Goal: Task Accomplishment & Management: Use online tool/utility

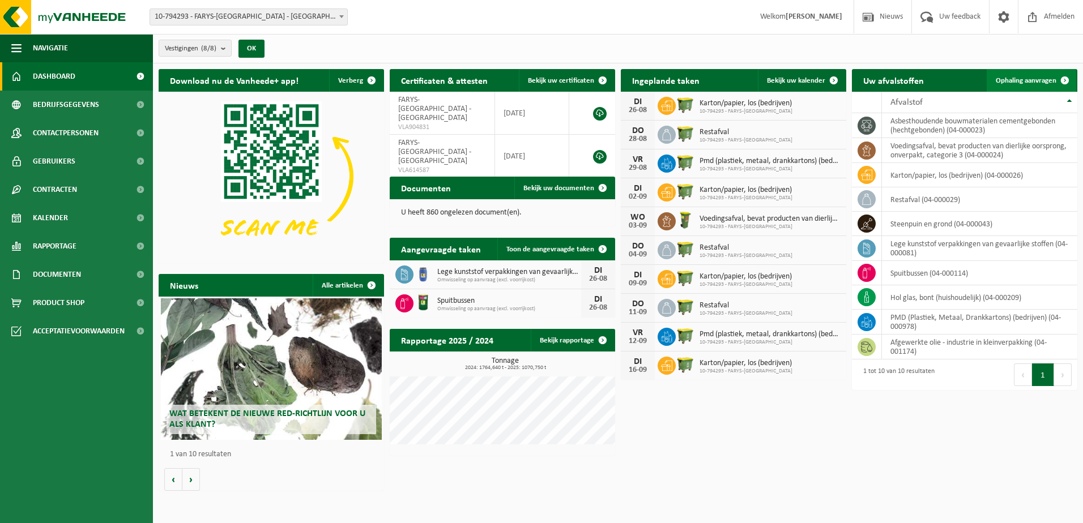
click at [1026, 83] on span "Ophaling aanvragen" at bounding box center [1025, 80] width 61 height 7
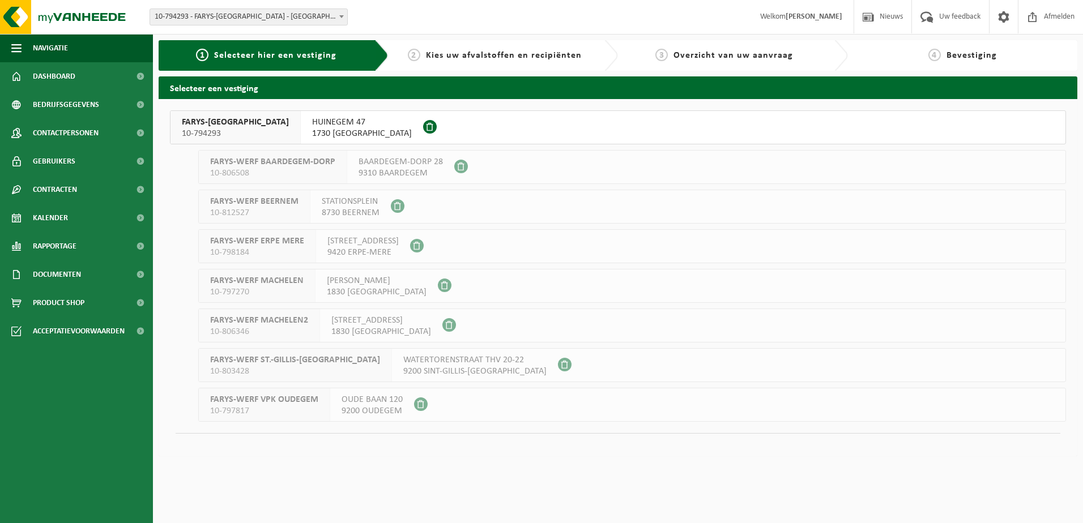
click at [204, 123] on span "FARYS-ASSE" at bounding box center [235, 122] width 107 height 11
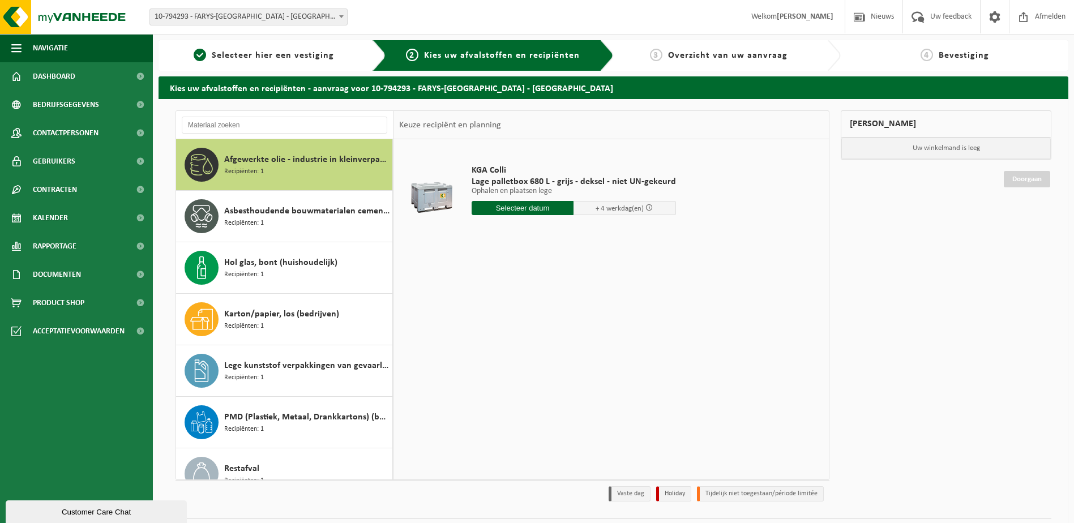
scroll to position [174, 0]
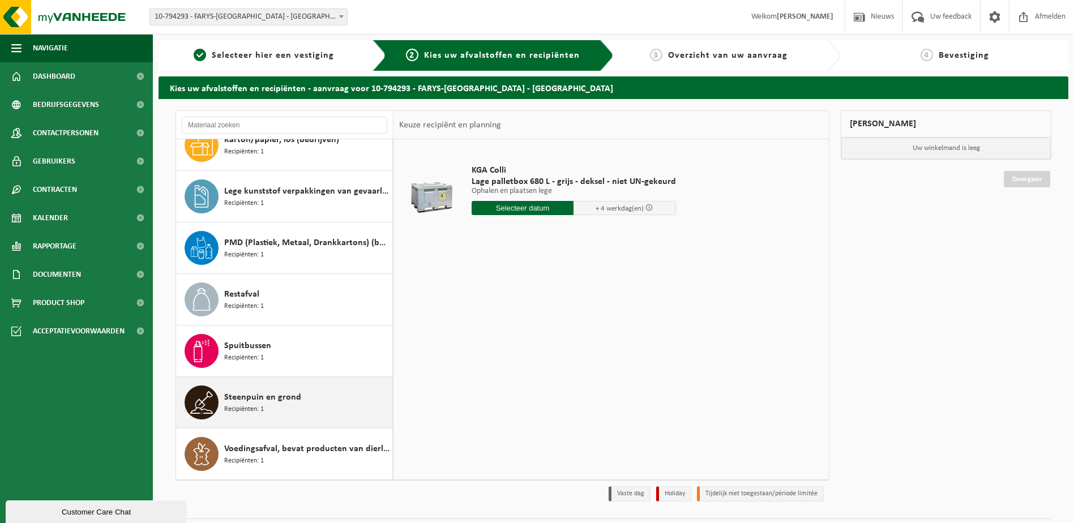
click at [327, 406] on div "Steenpuin en grond Recipiënten: 1" at bounding box center [306, 403] width 165 height 34
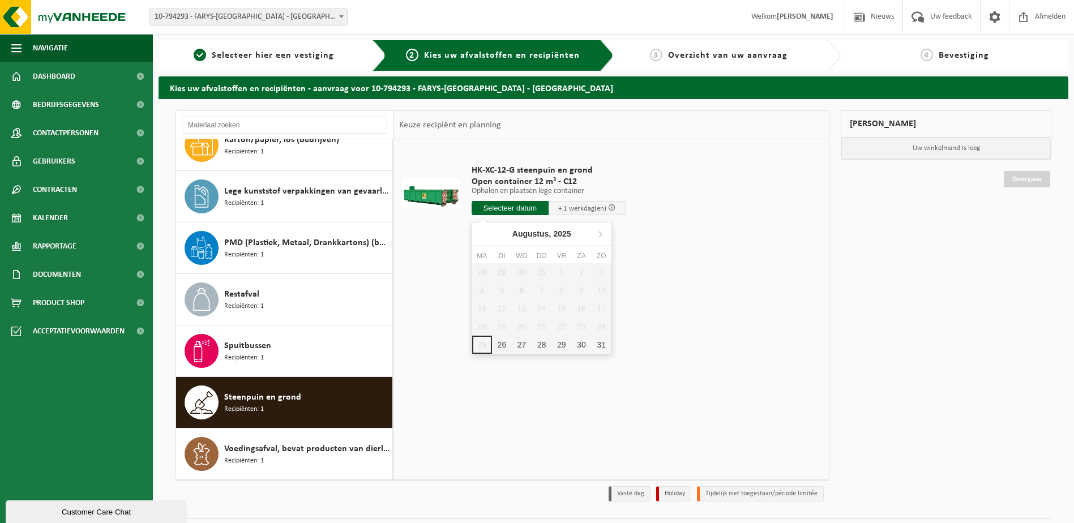
click at [528, 204] on input "text" at bounding box center [510, 208] width 77 height 14
click at [506, 344] on div "26" at bounding box center [502, 345] width 20 height 18
type input "Van 2025-08-26"
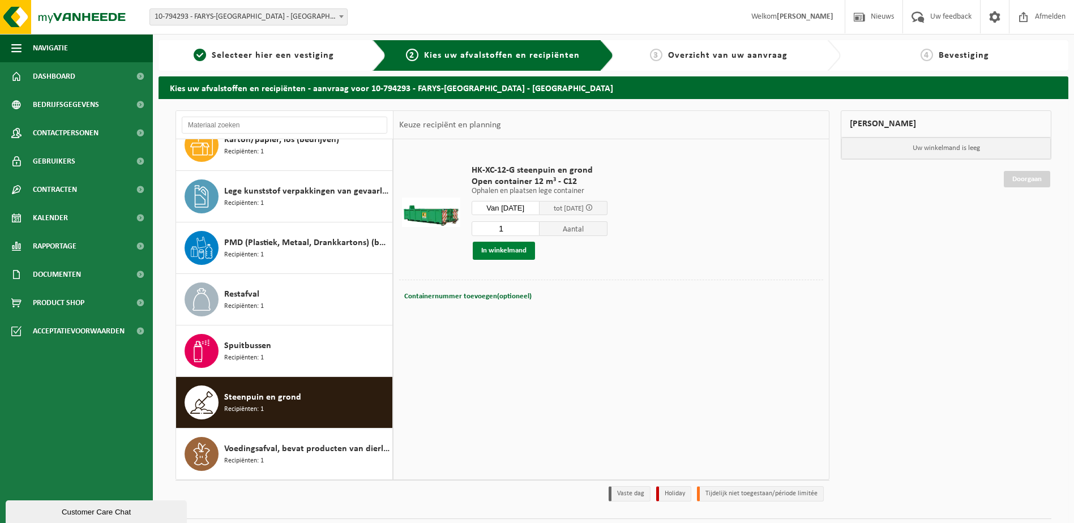
click at [506, 249] on button "In winkelmand" at bounding box center [504, 251] width 62 height 18
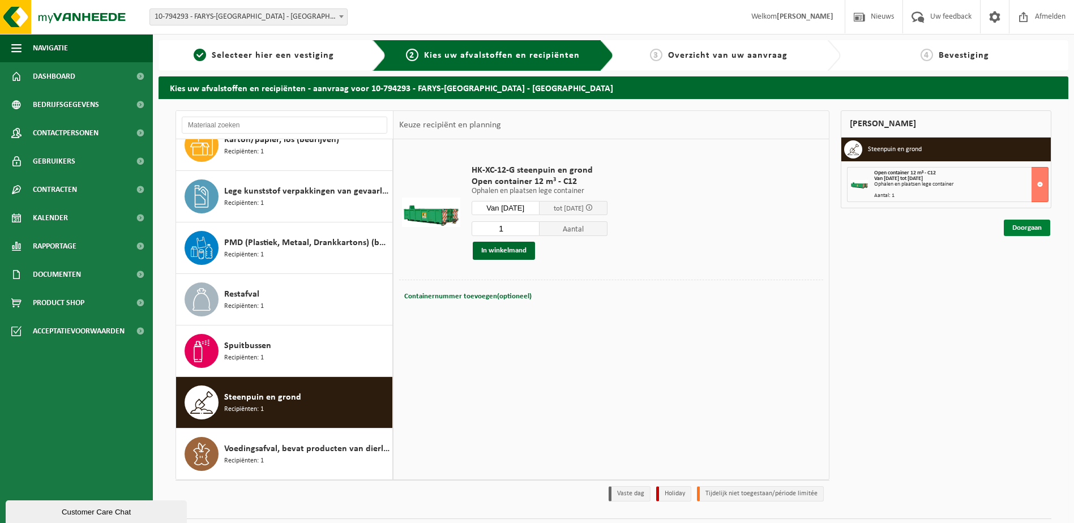
click at [1040, 229] on link "Doorgaan" at bounding box center [1027, 228] width 46 height 16
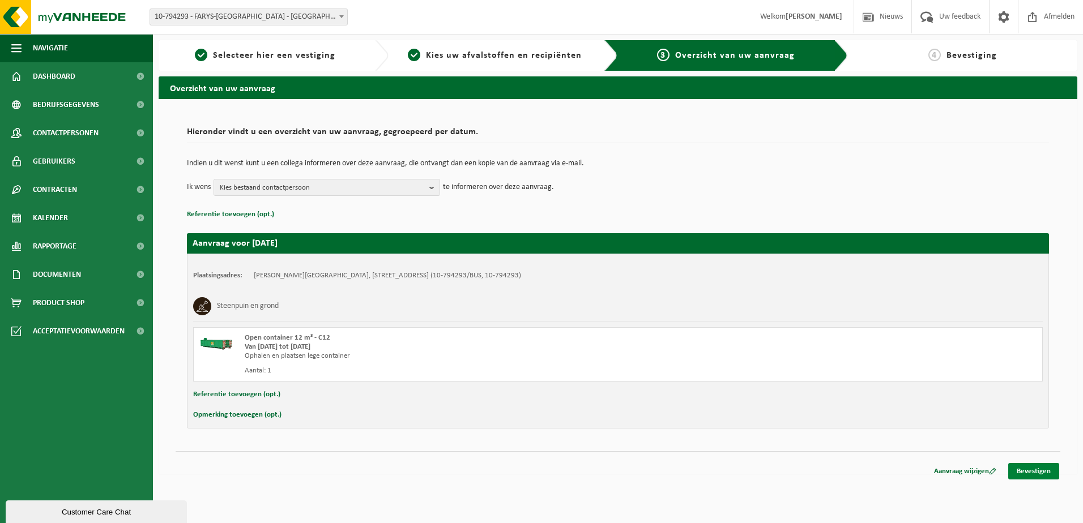
click at [1036, 471] on link "Bevestigen" at bounding box center [1033, 471] width 51 height 16
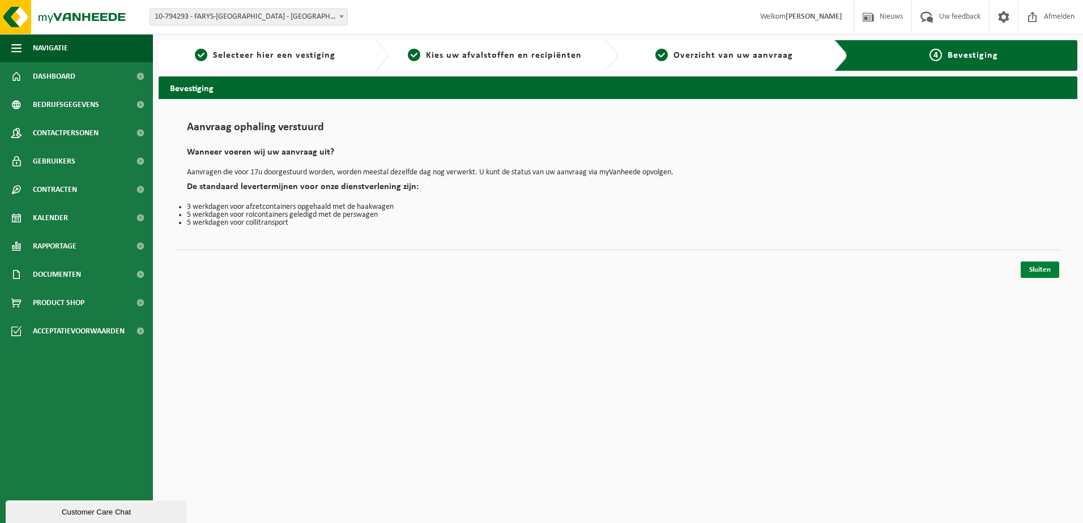
click at [1039, 271] on link "Sluiten" at bounding box center [1039, 270] width 39 height 16
